Goal: Information Seeking & Learning: Learn about a topic

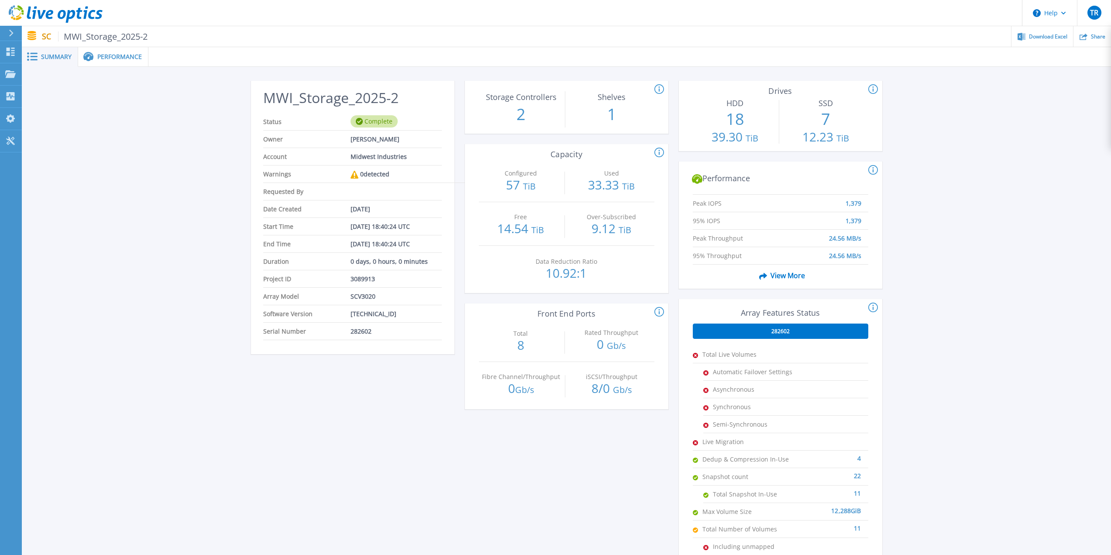
click at [10, 34] on icon at bounding box center [11, 33] width 5 height 7
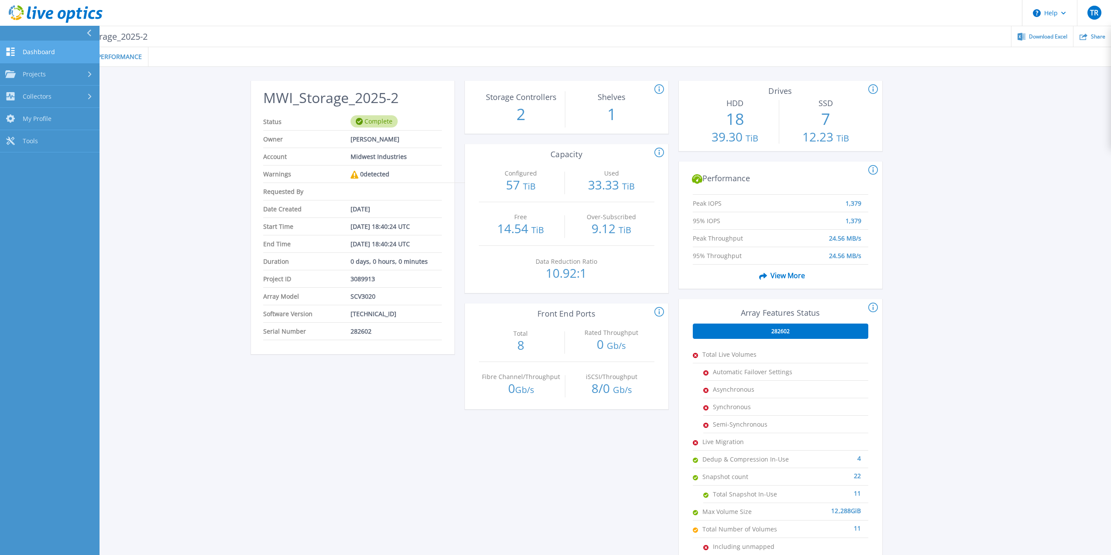
click at [45, 59] on link "Dashboard Dashboard" at bounding box center [50, 52] width 100 height 22
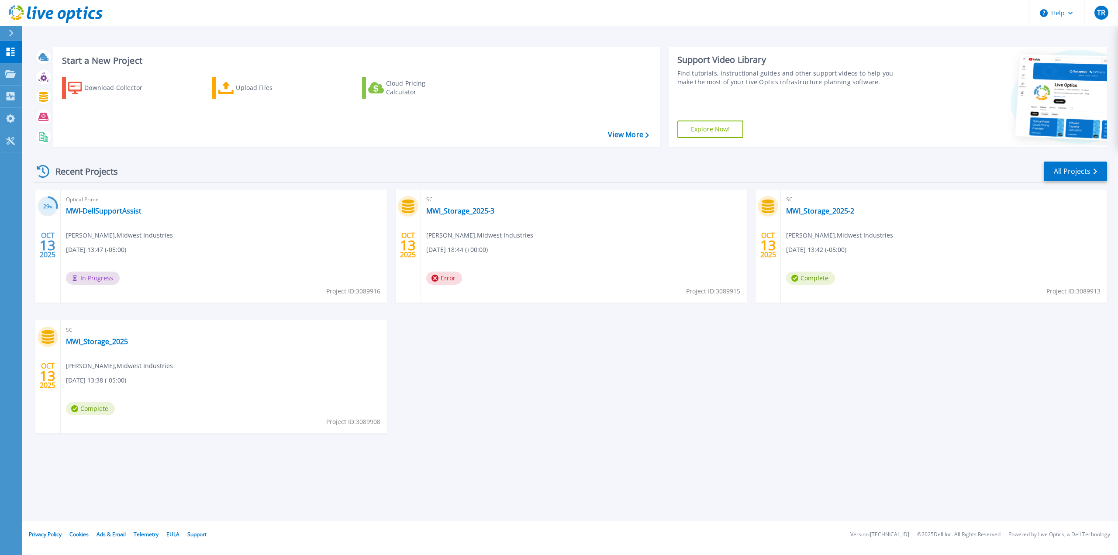
click at [100, 222] on div "Optical Prime MWI-DellSupportAssist Trey Rohlk , Midwest Industries 10/13/2025,…" at bounding box center [224, 245] width 326 height 113
click at [103, 213] on link "MWI-DellSupportAssist" at bounding box center [104, 210] width 76 height 9
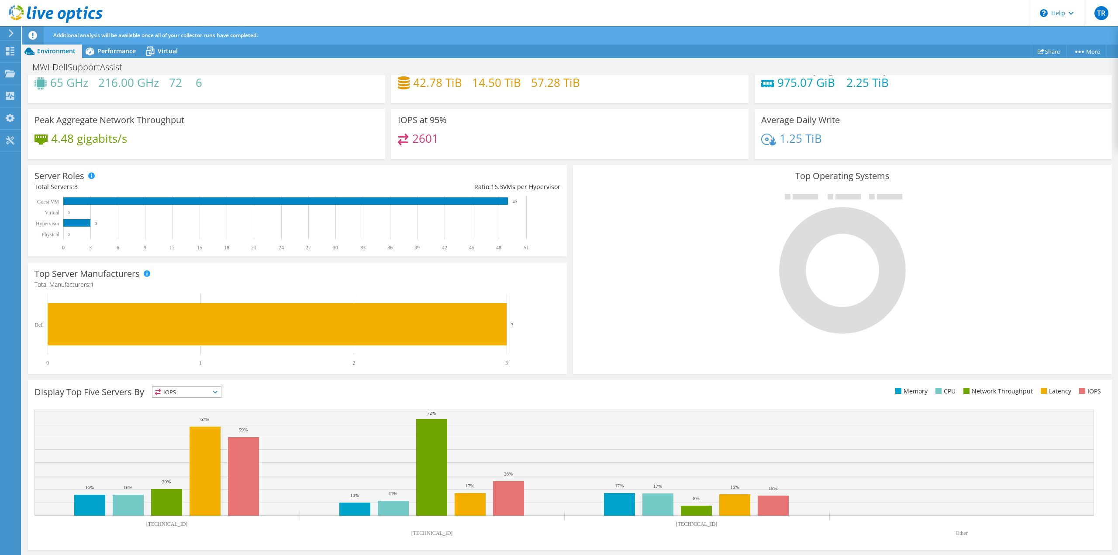
scroll to position [79, 0]
click at [186, 399] on div "Display Top Five Servers By IOPS IOPS" at bounding box center [301, 393] width 535 height 14
click at [189, 390] on span "IOPS" at bounding box center [186, 391] width 69 height 10
click at [186, 414] on li "Memory" at bounding box center [186, 415] width 69 height 12
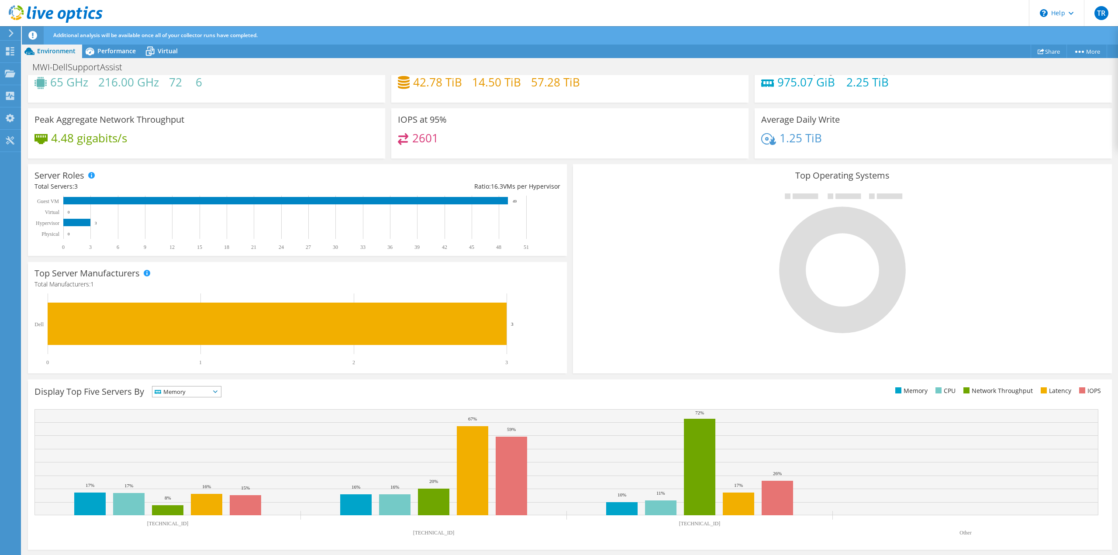
click at [206, 391] on span "Memory" at bounding box center [181, 391] width 58 height 10
click at [206, 435] on li "Network Throughput" at bounding box center [186, 440] width 69 height 12
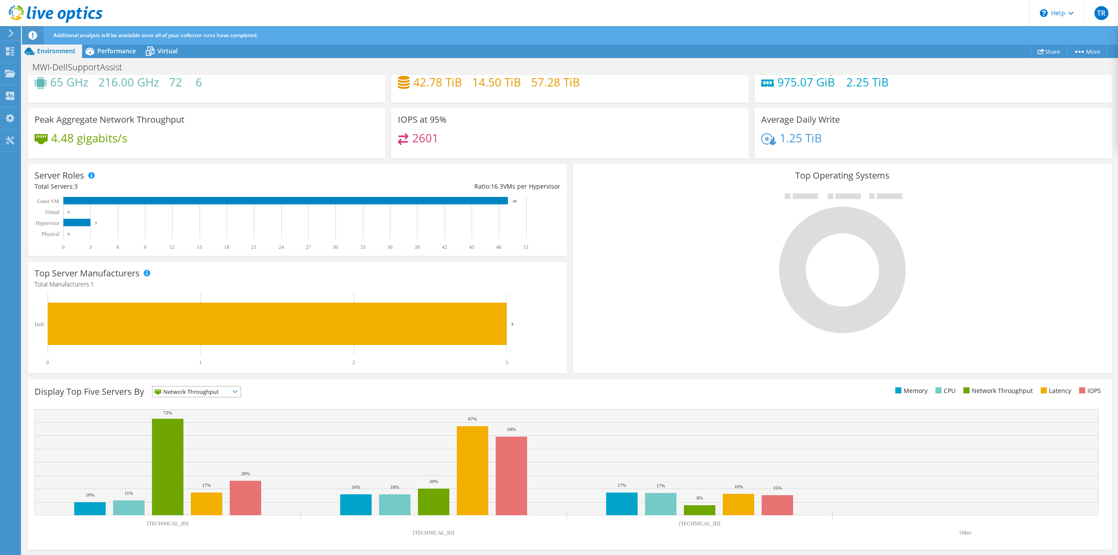
scroll to position [0, 0]
click at [117, 43] on div "Additional analysis will be available once all of your collector runs have comp…" at bounding box center [586, 35] width 1070 height 18
click at [117, 48] on span "Performance" at bounding box center [116, 51] width 38 height 8
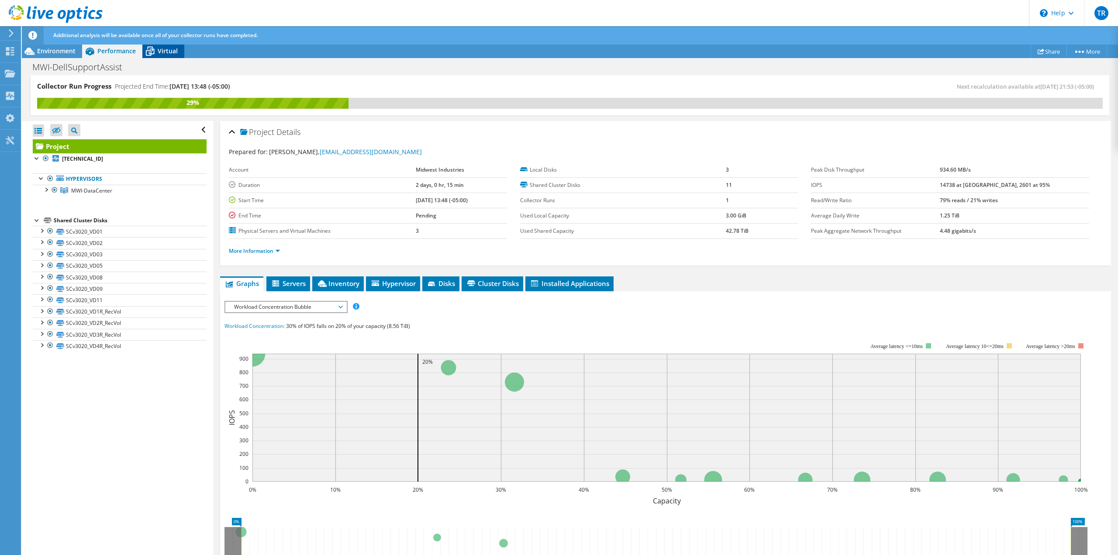
click at [167, 52] on span "Virtual" at bounding box center [168, 51] width 20 height 8
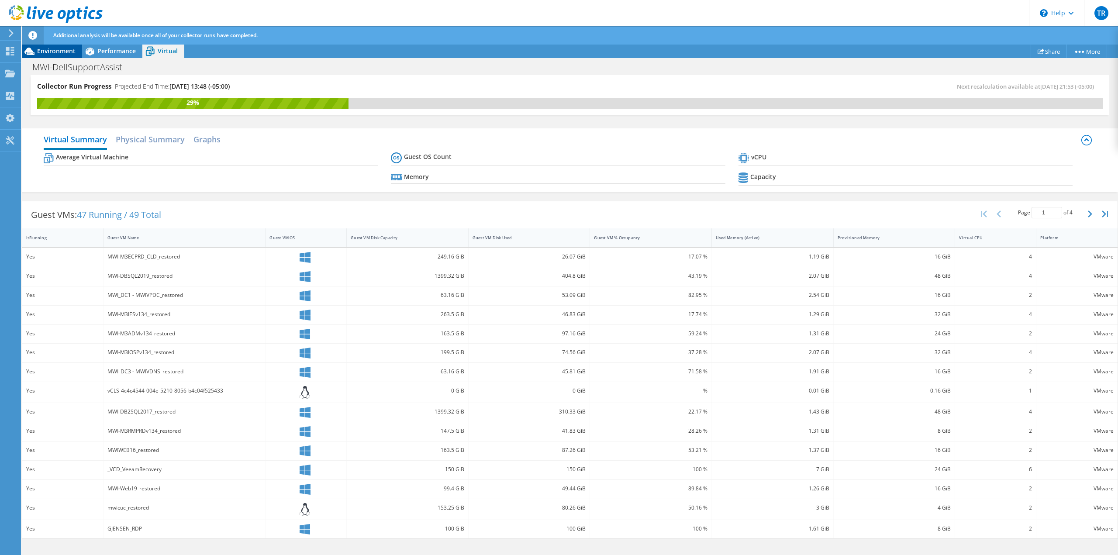
click at [66, 58] on div "Environment" at bounding box center [52, 51] width 60 height 14
